Goal: Information Seeking & Learning: Check status

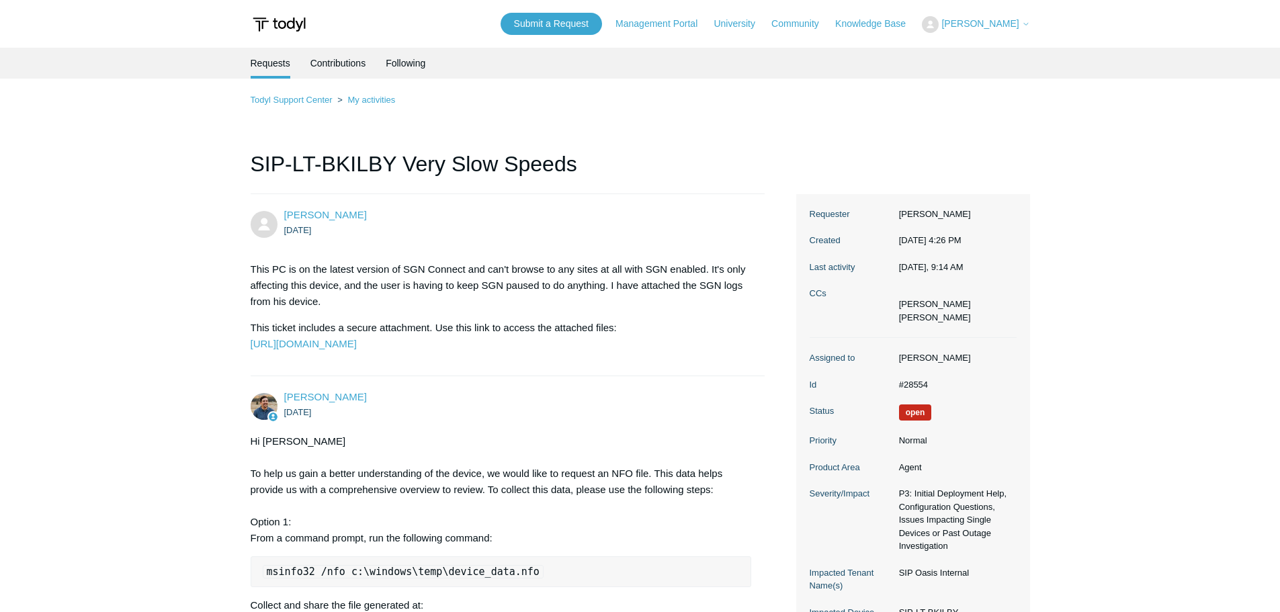
scroll to position [4056, 0]
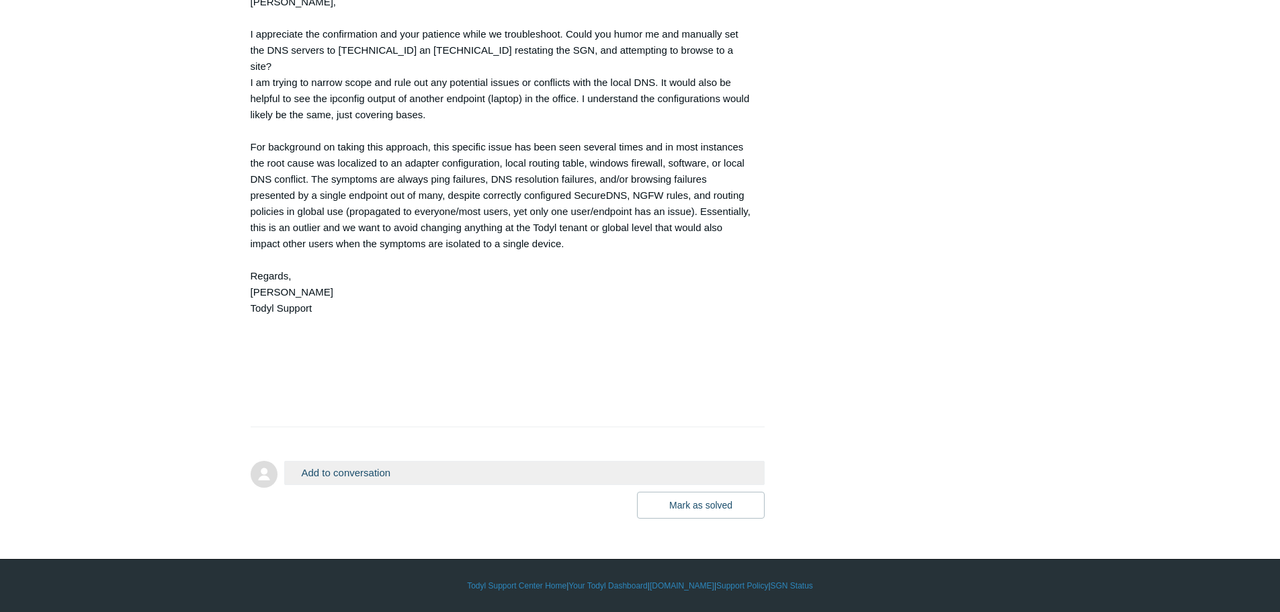
scroll to position [4459, 0]
click at [372, 276] on div "[PERSON_NAME], I appreciate the confirmation and your patience while we trouble…" at bounding box center [501, 203] width 501 height 419
click at [312, 185] on div "[PERSON_NAME], I appreciate the confirmation and your patience while we trouble…" at bounding box center [501, 203] width 501 height 419
click at [294, 122] on div "[PERSON_NAME], I appreciate the confirmation and your patience while we trouble…" at bounding box center [501, 203] width 501 height 419
click at [282, 216] on div "[PERSON_NAME], I appreciate the confirmation and your patience while we trouble…" at bounding box center [501, 203] width 501 height 419
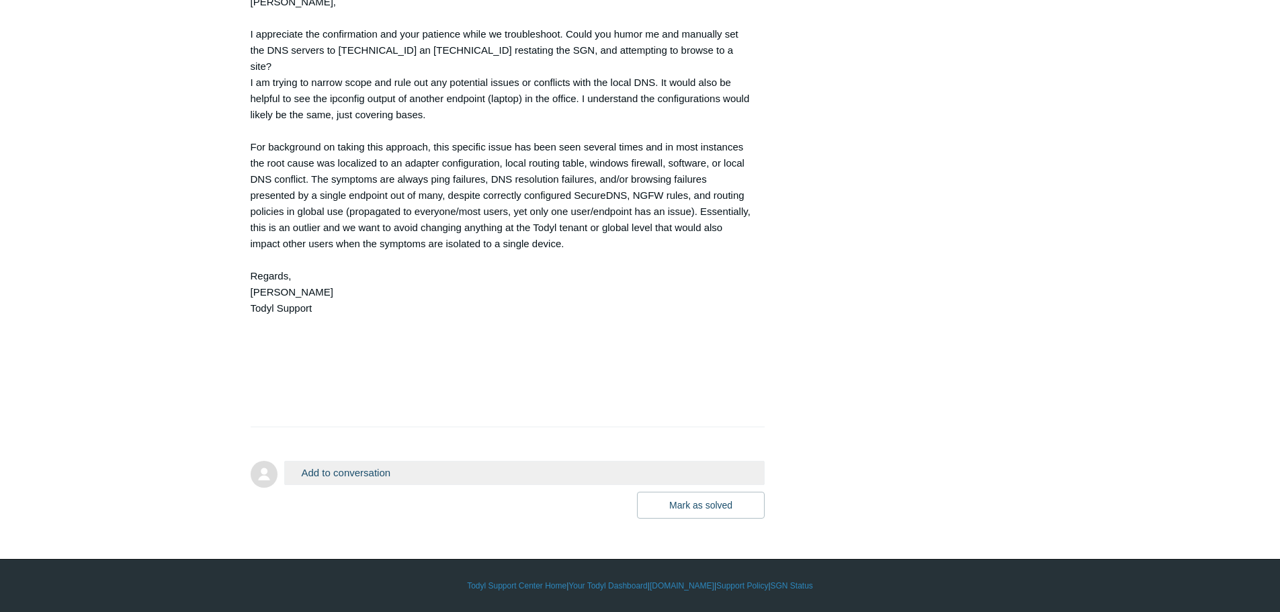
click at [290, 316] on div "[PERSON_NAME], I appreciate the confirmation and your patience while we trouble…" at bounding box center [501, 203] width 501 height 419
click at [262, 153] on div "[PERSON_NAME], I appreciate the confirmation and your patience while we trouble…" at bounding box center [501, 203] width 501 height 419
click at [271, 171] on div "[PERSON_NAME], I appreciate the confirmation and your patience while we trouble…" at bounding box center [501, 203] width 501 height 419
click at [265, 187] on div "[PERSON_NAME], I appreciate the confirmation and your patience while we trouble…" at bounding box center [501, 203] width 501 height 419
click at [264, 187] on div "[PERSON_NAME], I appreciate the confirmation and your patience while we trouble…" at bounding box center [501, 203] width 501 height 419
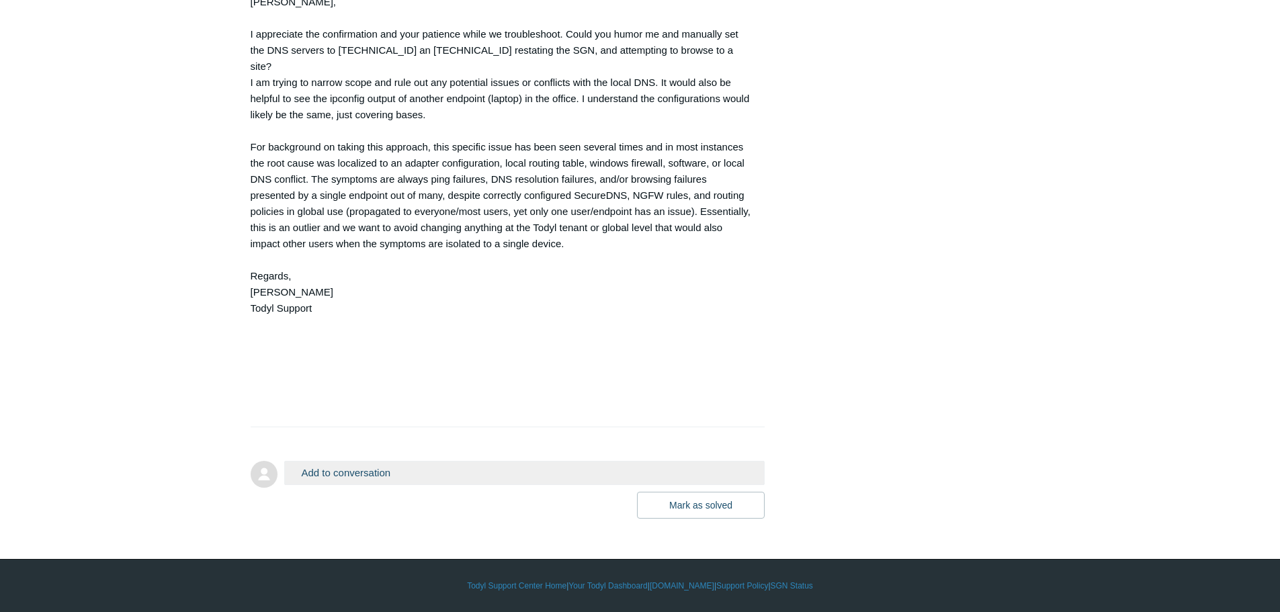
click at [265, 171] on div "[PERSON_NAME], I appreciate the confirmation and your patience while we trouble…" at bounding box center [501, 203] width 501 height 419
click at [261, 151] on div "[PERSON_NAME], I appreciate the confirmation and your patience while we trouble…" at bounding box center [501, 203] width 501 height 419
click at [411, 151] on div "[PERSON_NAME], I appreciate the confirmation and your patience while we trouble…" at bounding box center [501, 203] width 501 height 419
click at [426, 185] on div "[PERSON_NAME], I appreciate the confirmation and your patience while we trouble…" at bounding box center [501, 203] width 501 height 419
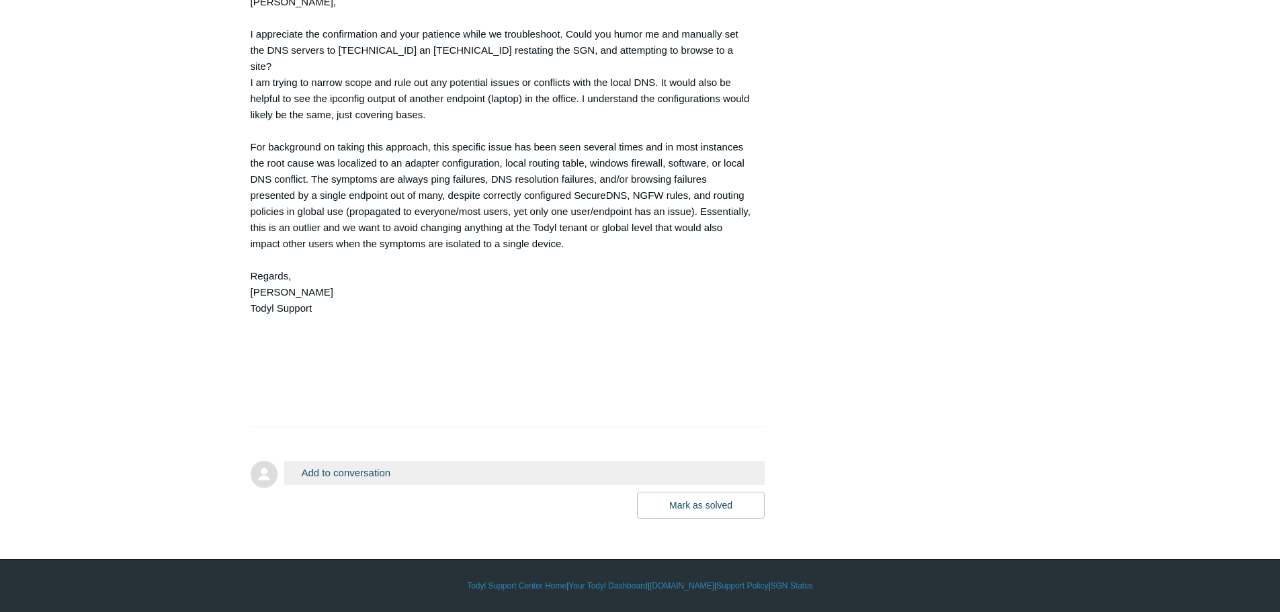
click at [408, 233] on div "[PERSON_NAME], I appreciate the confirmation and your patience while we trouble…" at bounding box center [501, 203] width 501 height 419
click at [411, 263] on div "[PERSON_NAME], I appreciate the confirmation and your patience while we trouble…" at bounding box center [501, 203] width 501 height 419
click at [404, 298] on div "[PERSON_NAME], I appreciate the confirmation and your patience while we trouble…" at bounding box center [501, 203] width 501 height 419
click at [394, 124] on div "[PERSON_NAME], I appreciate the confirmation and your patience while we trouble…" at bounding box center [501, 203] width 501 height 419
click at [398, 155] on div "[PERSON_NAME], I appreciate the confirmation and your patience while we trouble…" at bounding box center [501, 203] width 501 height 419
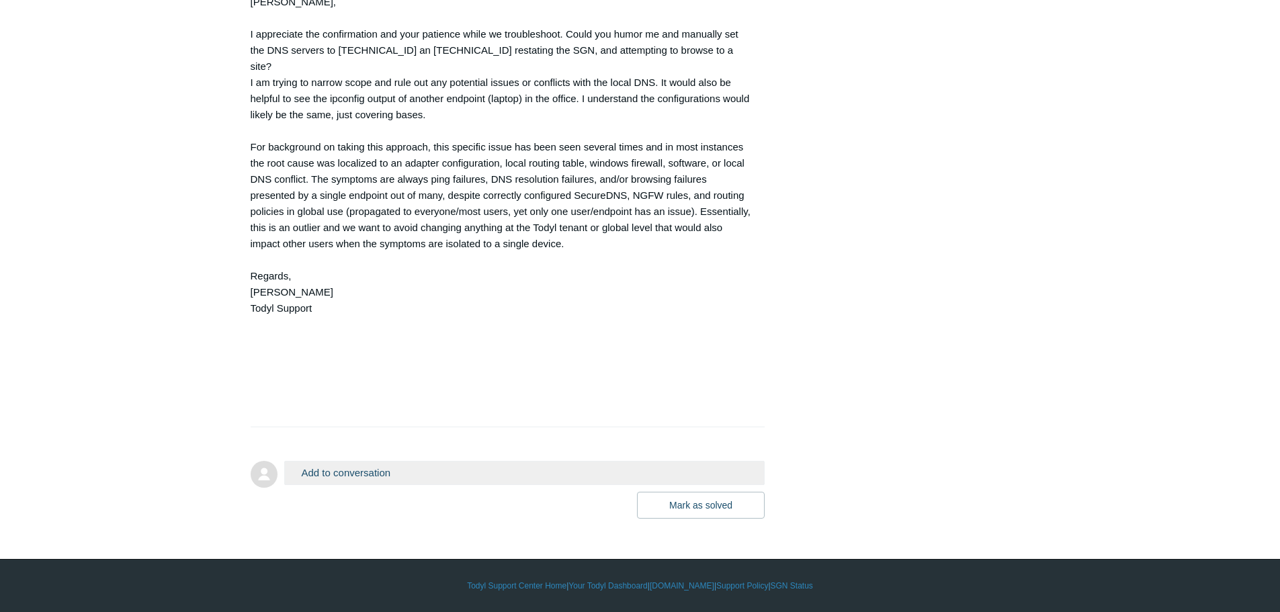
click at [400, 185] on div "[PERSON_NAME], I appreciate the confirmation and your patience while we trouble…" at bounding box center [501, 203] width 501 height 419
click at [335, 232] on div "[PERSON_NAME], I appreciate the confirmation and your patience while we trouble…" at bounding box center [501, 203] width 501 height 419
click at [338, 253] on div "[PERSON_NAME], I appreciate the confirmation and your patience while we trouble…" at bounding box center [501, 203] width 501 height 419
click at [333, 267] on div "[PERSON_NAME], I appreciate the confirmation and your patience while we trouble…" at bounding box center [501, 203] width 501 height 419
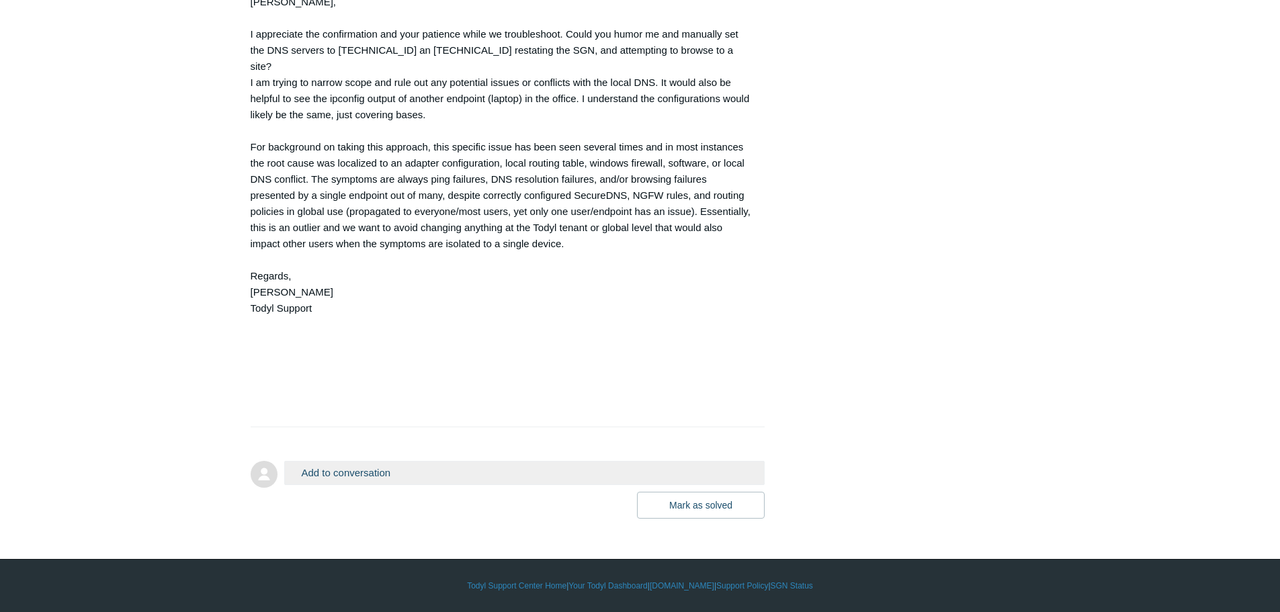
click at [331, 287] on div "[PERSON_NAME], I appreciate the confirmation and your patience while we trouble…" at bounding box center [501, 203] width 501 height 419
click at [331, 298] on div "[PERSON_NAME], I appreciate the confirmation and your patience while we trouble…" at bounding box center [501, 203] width 501 height 419
click at [330, 313] on div "[PERSON_NAME], I appreciate the confirmation and your patience while we trouble…" at bounding box center [501, 203] width 501 height 419
click at [271, 347] on div "[PERSON_NAME], I appreciate the confirmation and your patience while we trouble…" at bounding box center [501, 203] width 501 height 419
click at [263, 365] on div "[PERSON_NAME], I appreciate the confirmation and your patience while we trouble…" at bounding box center [501, 203] width 501 height 419
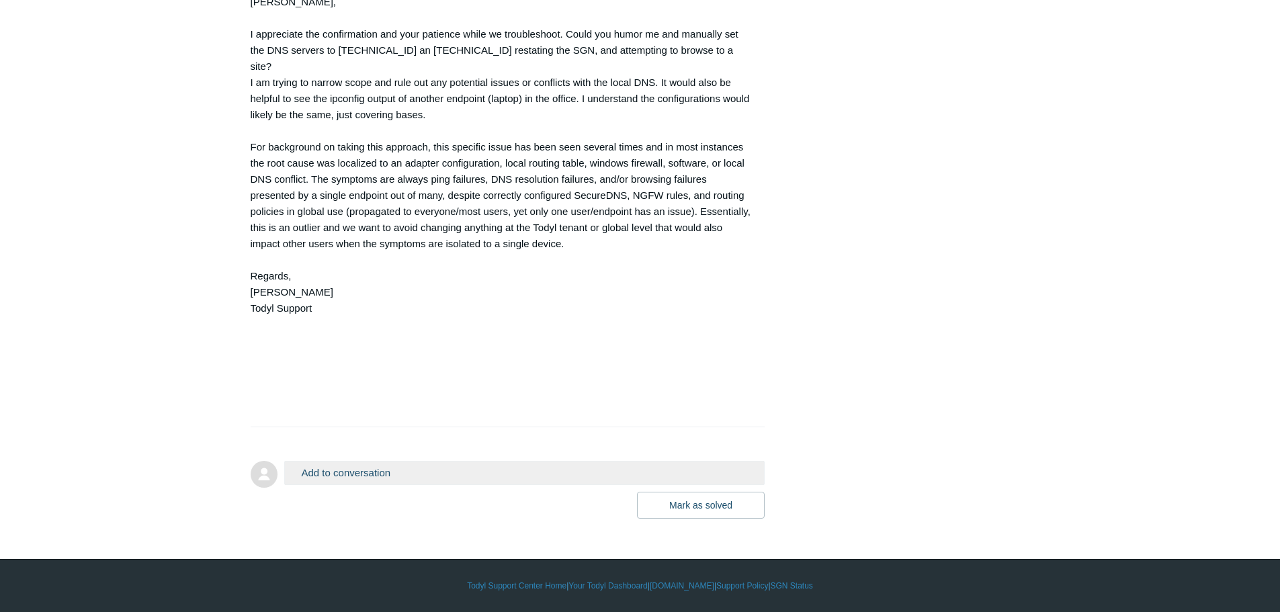
click at [262, 380] on div "[PERSON_NAME], I appreciate the confirmation and your patience while we trouble…" at bounding box center [501, 203] width 501 height 419
click at [264, 378] on div "[PERSON_NAME], I appreciate the confirmation and your patience while we trouble…" at bounding box center [501, 203] width 501 height 419
click at [261, 363] on div "[PERSON_NAME], I appreciate the confirmation and your patience while we trouble…" at bounding box center [501, 203] width 501 height 419
click at [261, 347] on div "[PERSON_NAME], I appreciate the confirmation and your patience while we trouble…" at bounding box center [501, 203] width 501 height 419
click at [322, 280] on div "[PERSON_NAME], I appreciate the confirmation and your patience while we trouble…" at bounding box center [501, 203] width 501 height 419
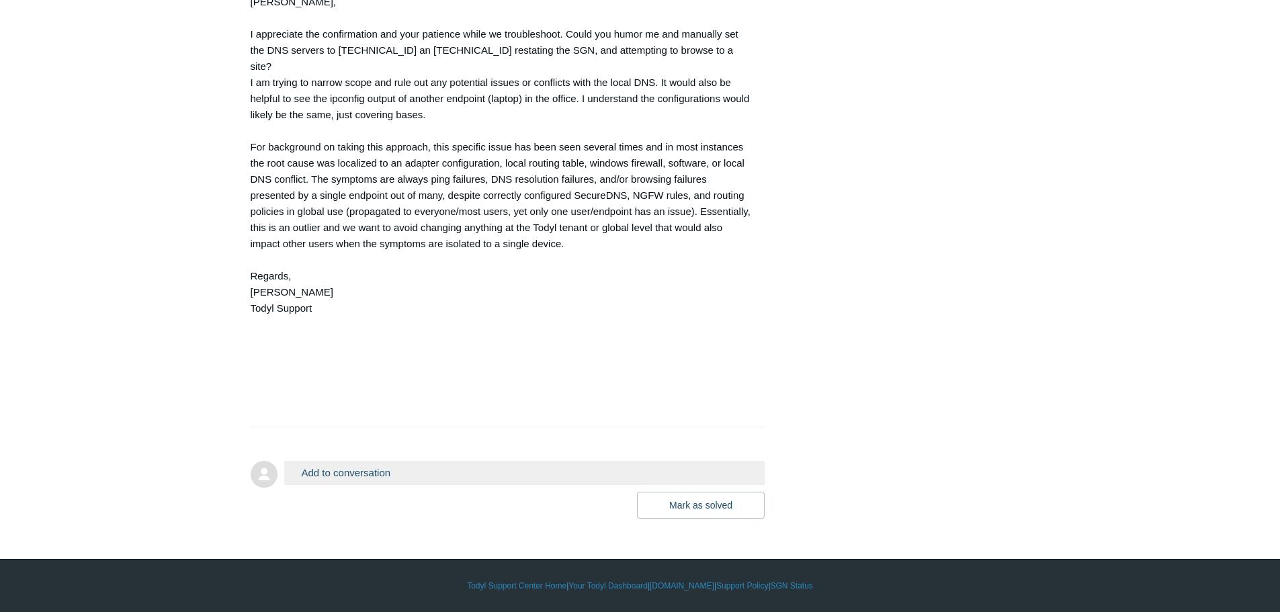
click at [319, 265] on div "[PERSON_NAME], I appreciate the confirmation and your patience while we trouble…" at bounding box center [501, 203] width 501 height 419
click at [319, 247] on div "[PERSON_NAME], I appreciate the confirmation and your patience while we trouble…" at bounding box center [501, 203] width 501 height 419
click at [347, 214] on div "[PERSON_NAME], I appreciate the confirmation and your patience while we trouble…" at bounding box center [501, 203] width 501 height 419
click at [462, 320] on div "[PERSON_NAME], I appreciate the confirmation and your patience while we trouble…" at bounding box center [501, 203] width 501 height 419
click at [503, 316] on div "[PERSON_NAME], I appreciate the confirmation and your patience while we trouble…" at bounding box center [501, 203] width 501 height 419
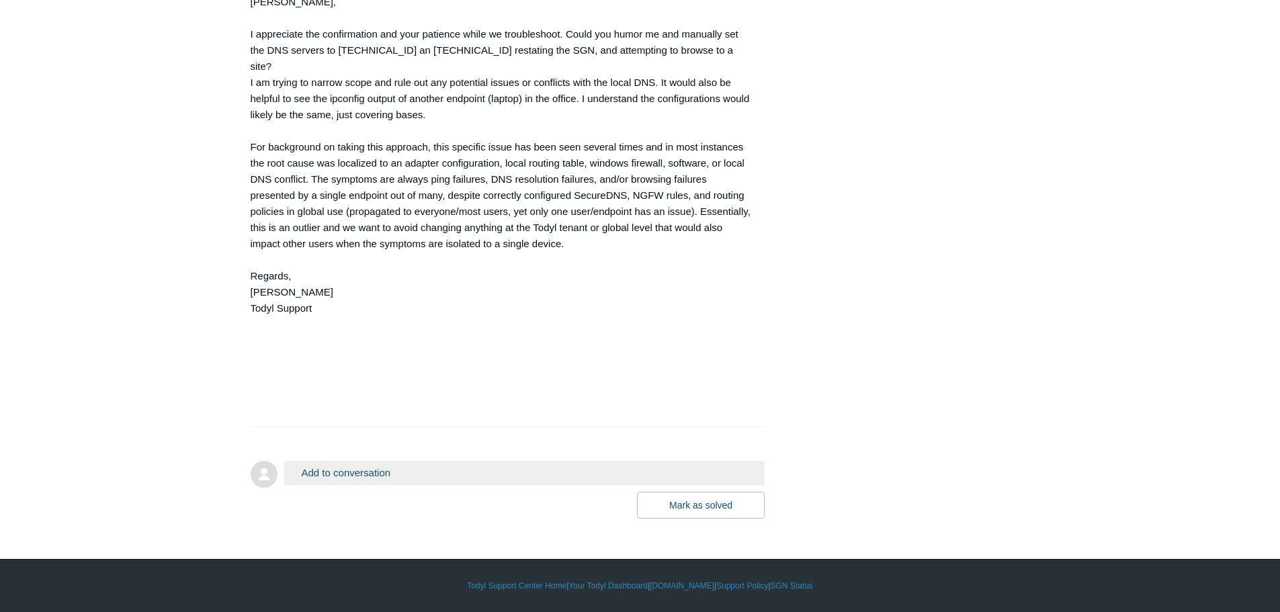
click at [508, 303] on div "[PERSON_NAME], I appreciate the confirmation and your patience while we trouble…" at bounding box center [501, 203] width 501 height 419
click at [494, 277] on div "[PERSON_NAME], I appreciate the confirmation and your patience while we trouble…" at bounding box center [501, 203] width 501 height 419
click at [466, 268] on div "[PERSON_NAME], I appreciate the confirmation and your patience while we trouble…" at bounding box center [501, 203] width 501 height 419
click at [468, 253] on div "[PERSON_NAME], I appreciate the confirmation and your patience while we trouble…" at bounding box center [501, 203] width 501 height 419
click at [469, 236] on div "[PERSON_NAME], I appreciate the confirmation and your patience while we trouble…" at bounding box center [501, 203] width 501 height 419
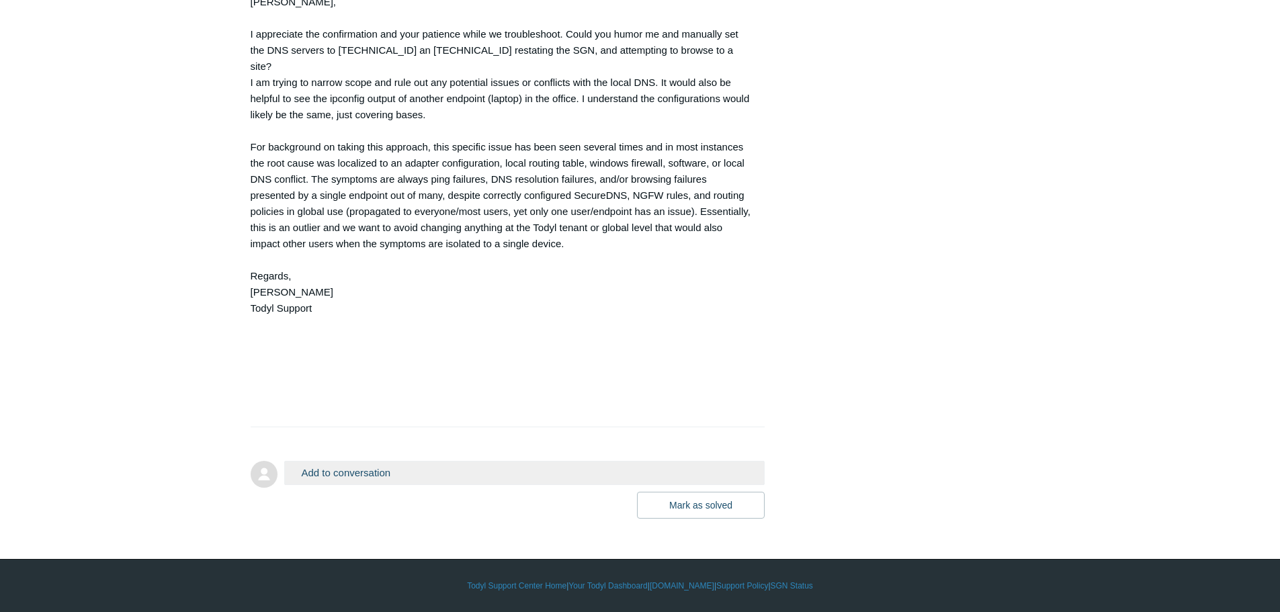
click at [464, 212] on div "[PERSON_NAME], I appreciate the confirmation and your patience while we trouble…" at bounding box center [501, 203] width 501 height 419
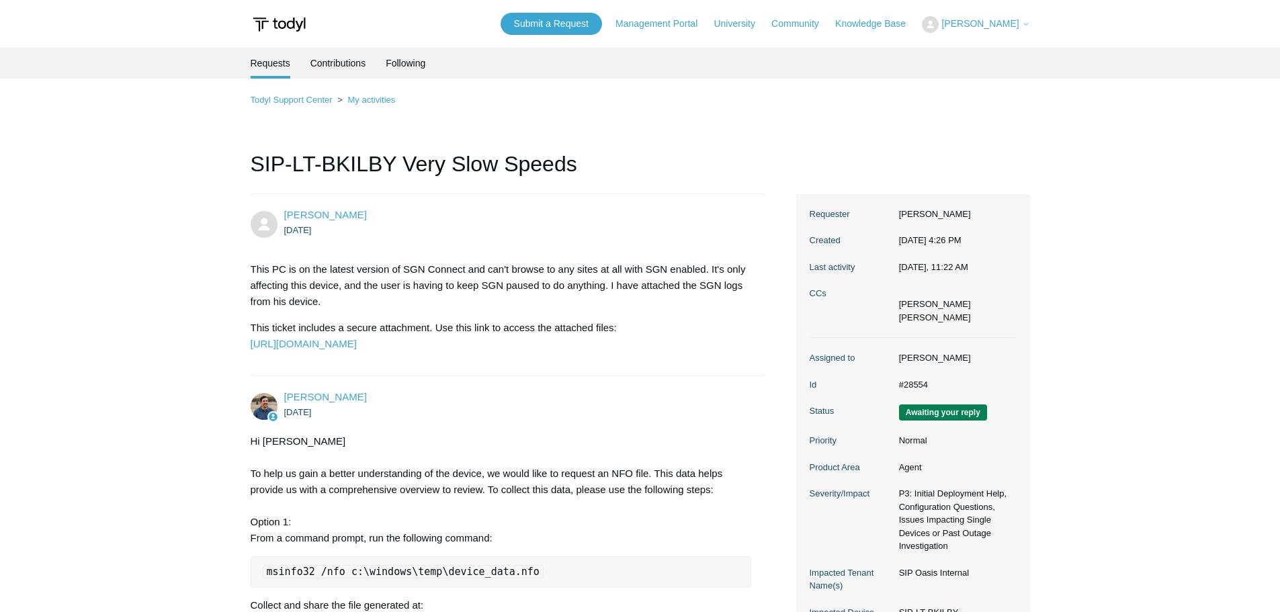
scroll to position [4459, 0]
